Goal: Task Accomplishment & Management: Manage account settings

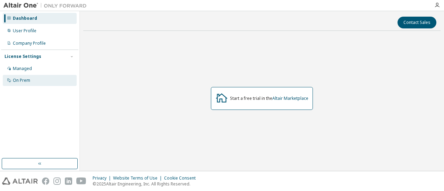
click at [21, 82] on div "On Prem" at bounding box center [21, 81] width 17 height 6
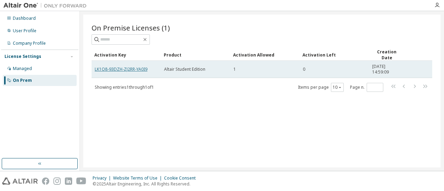
click at [133, 69] on link "LK1O8-93DZH-ZJ2RR-YA0I9" at bounding box center [121, 69] width 53 height 6
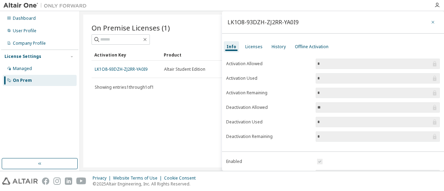
click at [432, 23] on icon "button" at bounding box center [433, 22] width 3 height 3
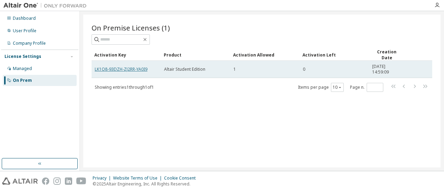
click at [131, 69] on link "LK1O8-93DZH-ZJ2RR-YA0I9" at bounding box center [121, 69] width 53 height 6
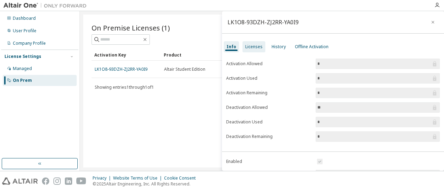
click at [258, 46] on div "Licenses" at bounding box center [253, 47] width 17 height 6
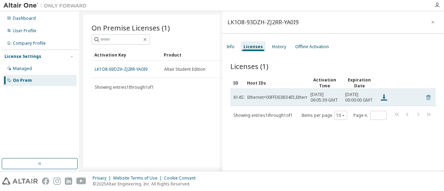
click at [427, 100] on icon at bounding box center [429, 97] width 6 height 8
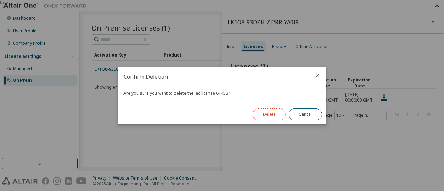
click at [267, 113] on button "Delete" at bounding box center [269, 115] width 33 height 12
click at [151, 149] on div "true" at bounding box center [222, 95] width 444 height 191
